Goal: Find specific page/section: Find specific page/section

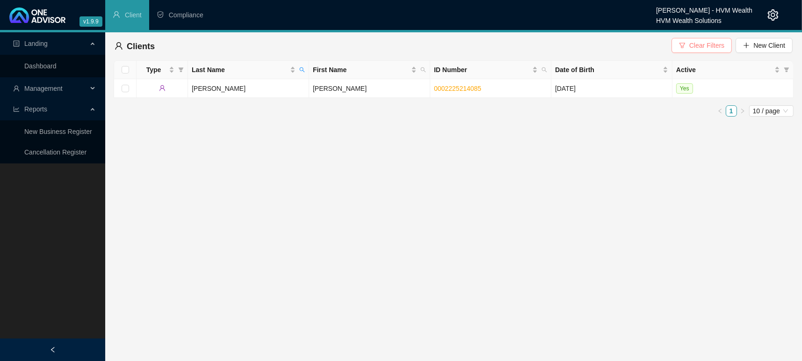
click at [732, 43] on button "Clear Filters" at bounding box center [702, 45] width 60 height 15
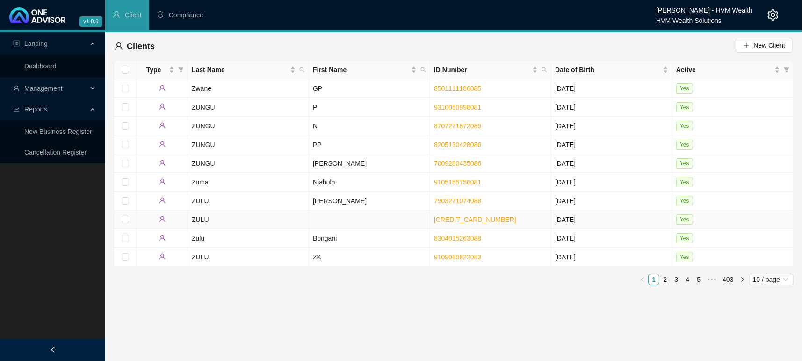
click at [336, 219] on td at bounding box center [369, 219] width 121 height 19
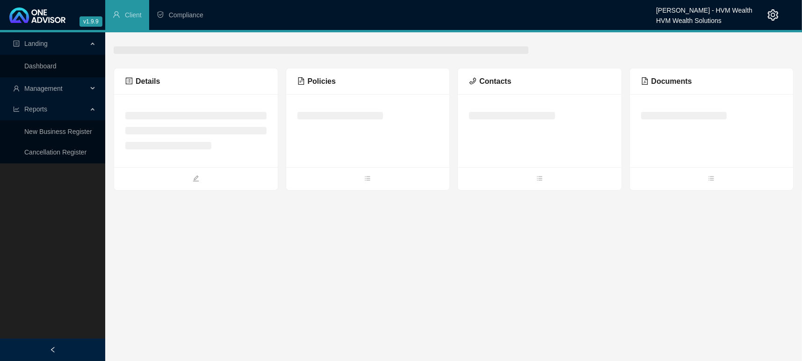
drag, startPoint x: 384, startPoint y: 269, endPoint x: 386, endPoint y: 259, distance: 9.6
click at [384, 270] on main "Landing Dashboard Management Reports New Business Register Cancellation Registe…" at bounding box center [401, 196] width 802 height 328
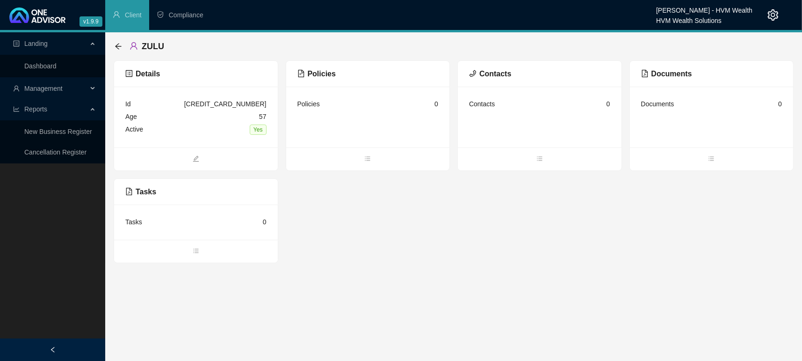
click at [362, 150] on ul at bounding box center [368, 158] width 164 height 23
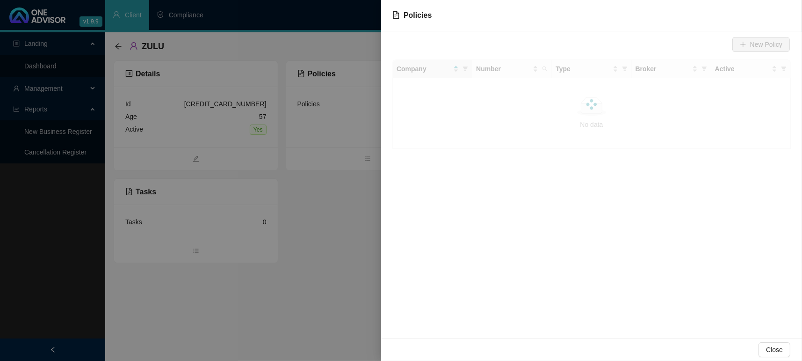
click at [365, 156] on div at bounding box center [401, 180] width 802 height 361
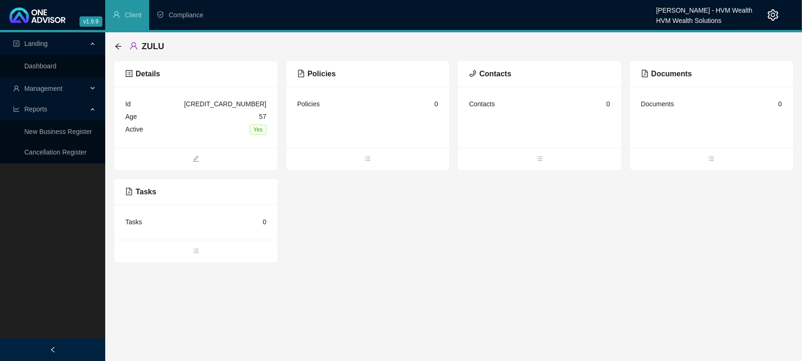
click at [395, 238] on div "Details Id [CREDIT_CARD_NUMBER] Age [DEMOGRAPHIC_DATA] Active Yes Policies Poli…" at bounding box center [454, 161] width 680 height 203
click at [45, 70] on link "Dashboard" at bounding box center [40, 65] width 32 height 7
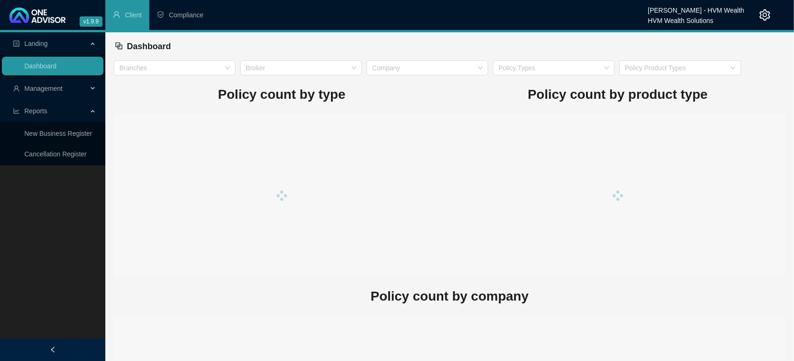
click at [489, 113] on div "Policy count by product type" at bounding box center [618, 176] width 336 height 202
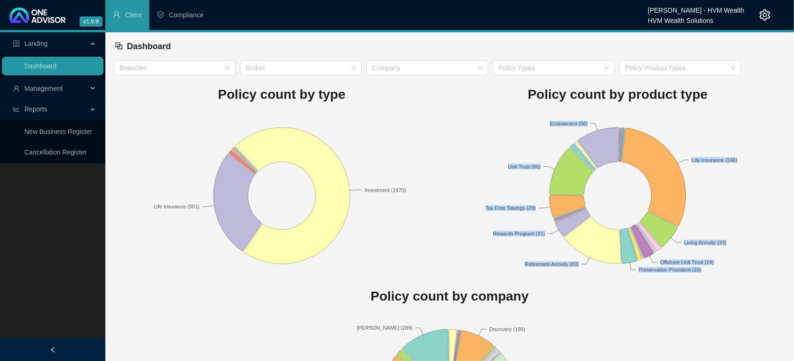
click at [62, 79] on span "Management" at bounding box center [50, 88] width 74 height 19
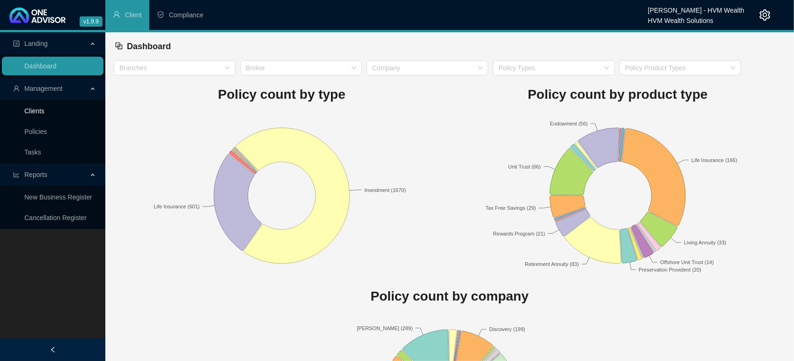
click at [36, 114] on link "Clients" at bounding box center [34, 110] width 20 height 7
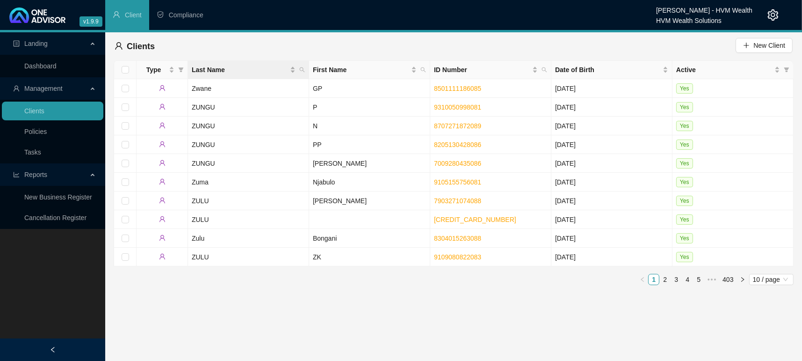
click at [296, 72] on div "Last Name" at bounding box center [248, 70] width 113 height 10
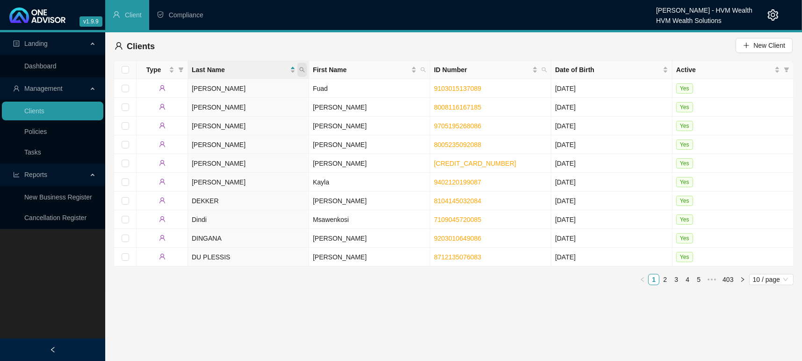
click at [300, 71] on icon "search" at bounding box center [302, 70] width 6 height 6
click at [263, 91] on input "text" at bounding box center [259, 89] width 88 height 15
type input "[PERSON_NAME]"
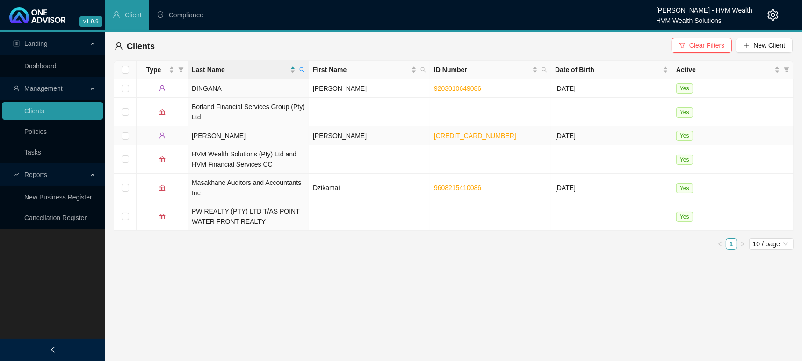
click at [214, 138] on td "[PERSON_NAME]" at bounding box center [248, 135] width 121 height 19
